Goal: Task Accomplishment & Management: Manage account settings

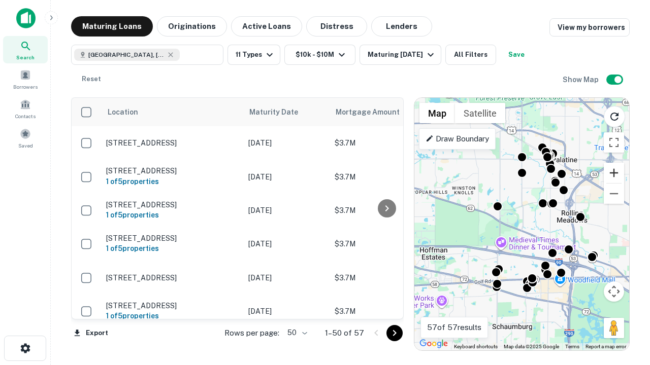
click at [614, 173] on button "Zoom in" at bounding box center [614, 173] width 20 height 20
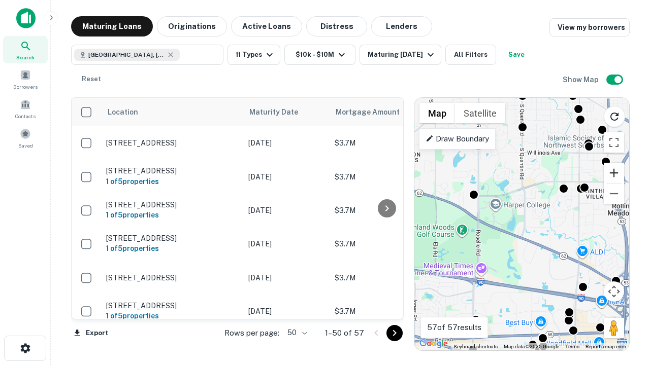
click at [614, 173] on button "Zoom in" at bounding box center [614, 173] width 20 height 20
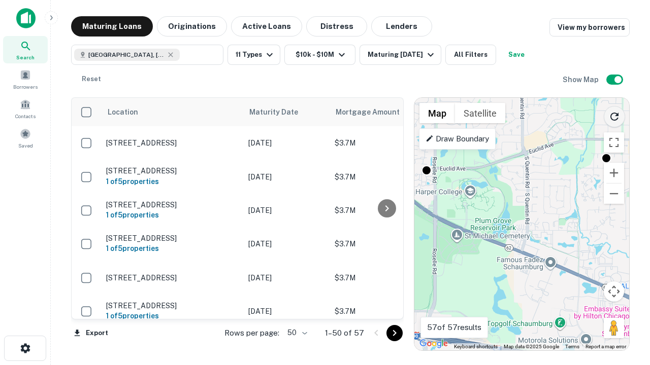
click at [614, 115] on icon "Reload search area" at bounding box center [614, 117] width 12 height 12
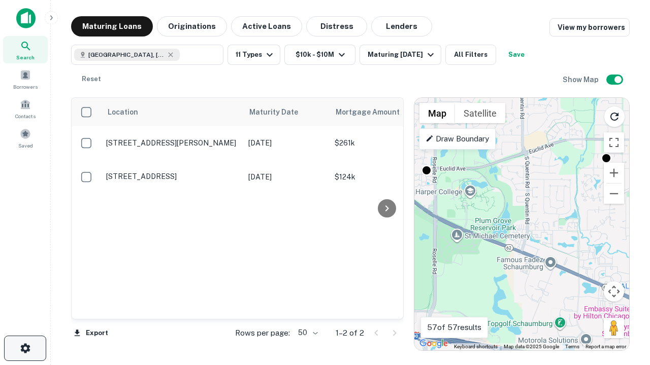
click at [25, 349] on icon "button" at bounding box center [25, 349] width 12 height 12
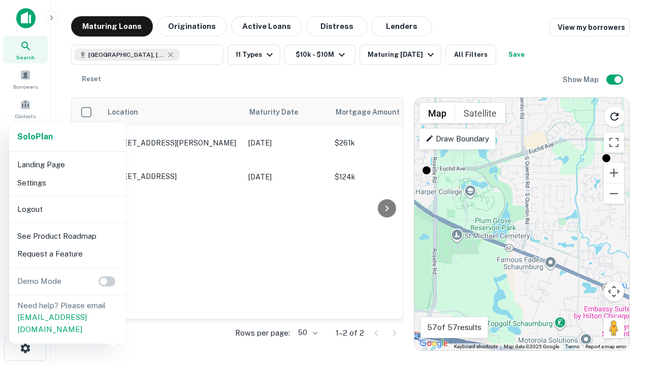
click at [67, 209] on li "Logout" at bounding box center [67, 209] width 109 height 18
